Goal: Check status: Check status

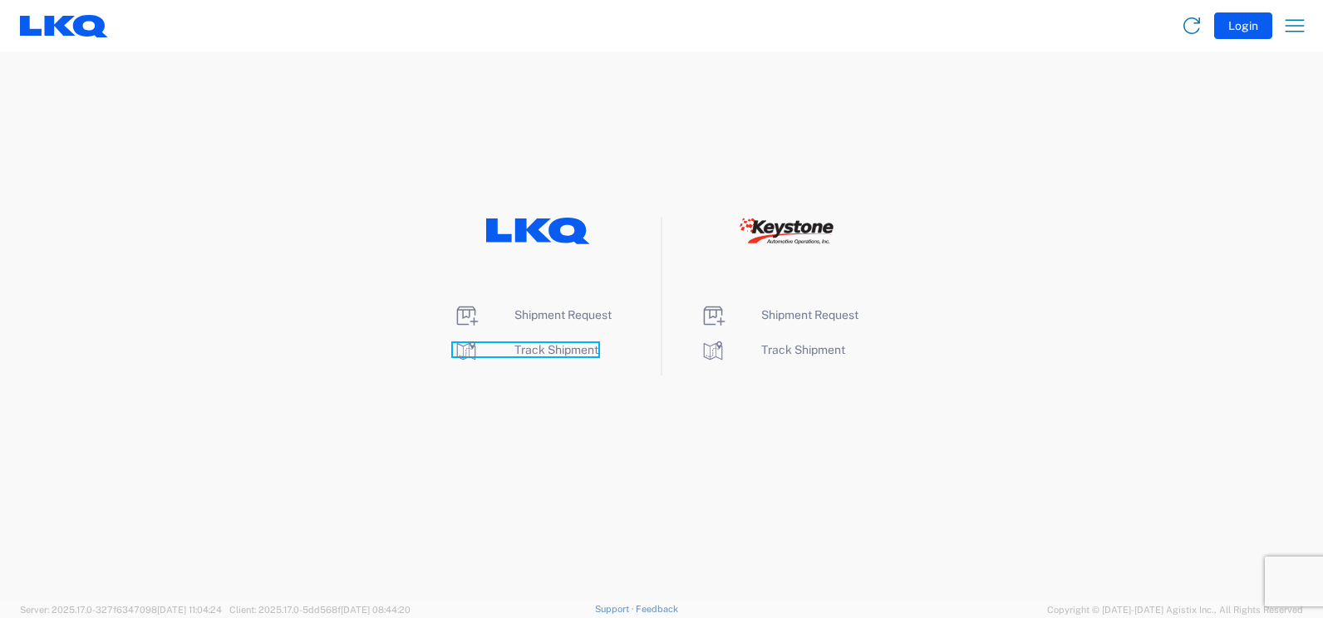
click at [567, 348] on span "Track Shipment" at bounding box center [556, 349] width 84 height 13
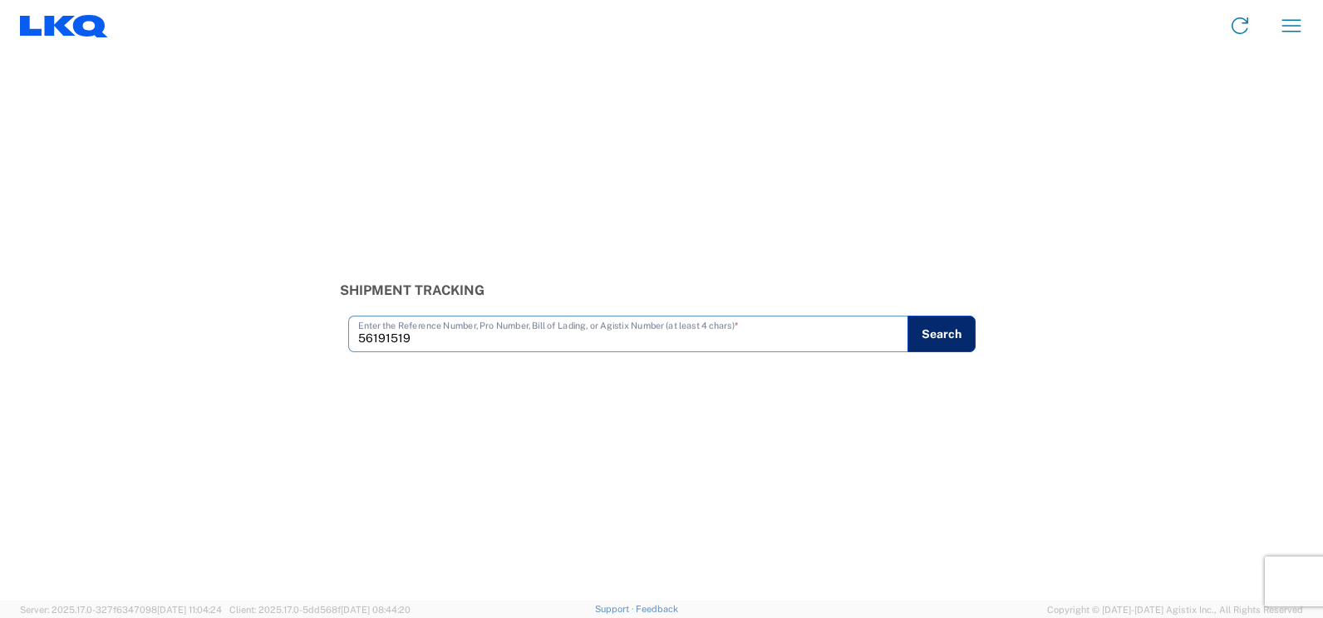
type input "56191519"
click at [950, 343] on button "Search" at bounding box center [941, 334] width 68 height 37
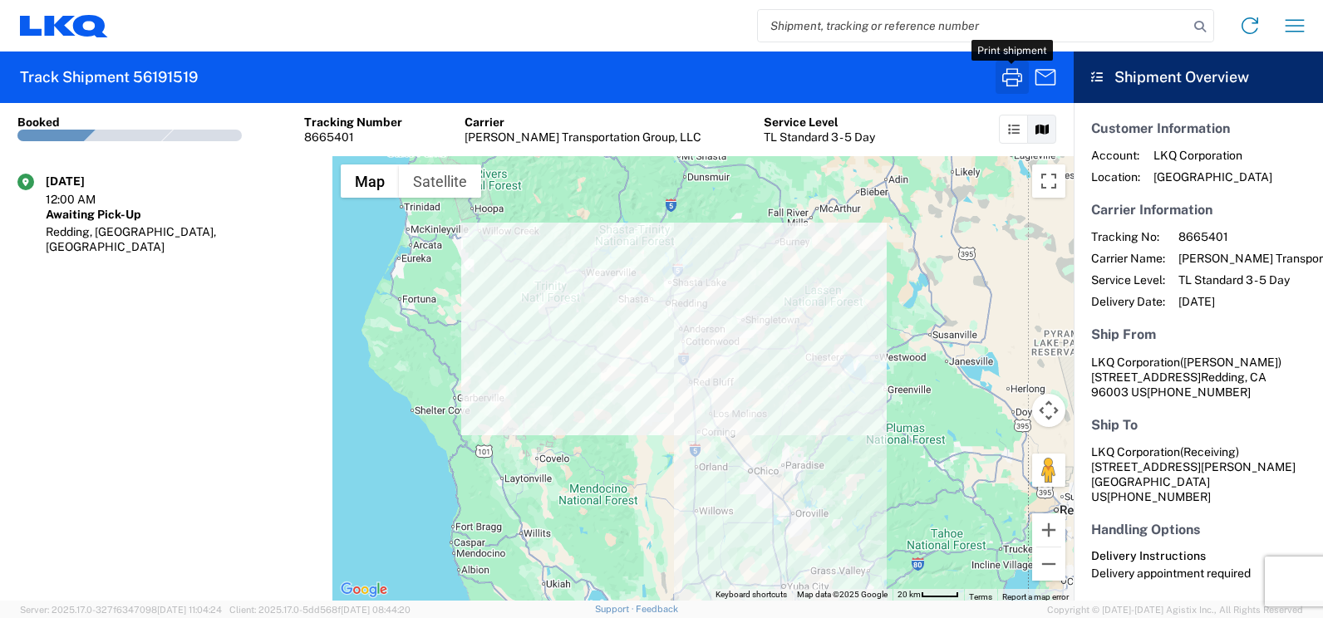
click at [1005, 68] on icon "button" at bounding box center [1012, 77] width 27 height 27
